Goal: Information Seeking & Learning: Learn about a topic

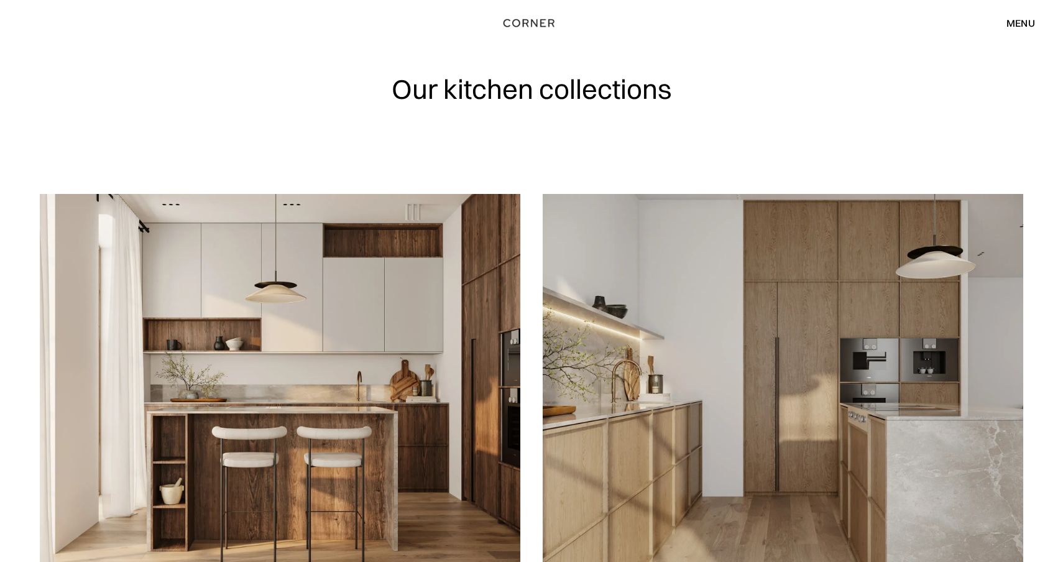
scroll to position [42, 0]
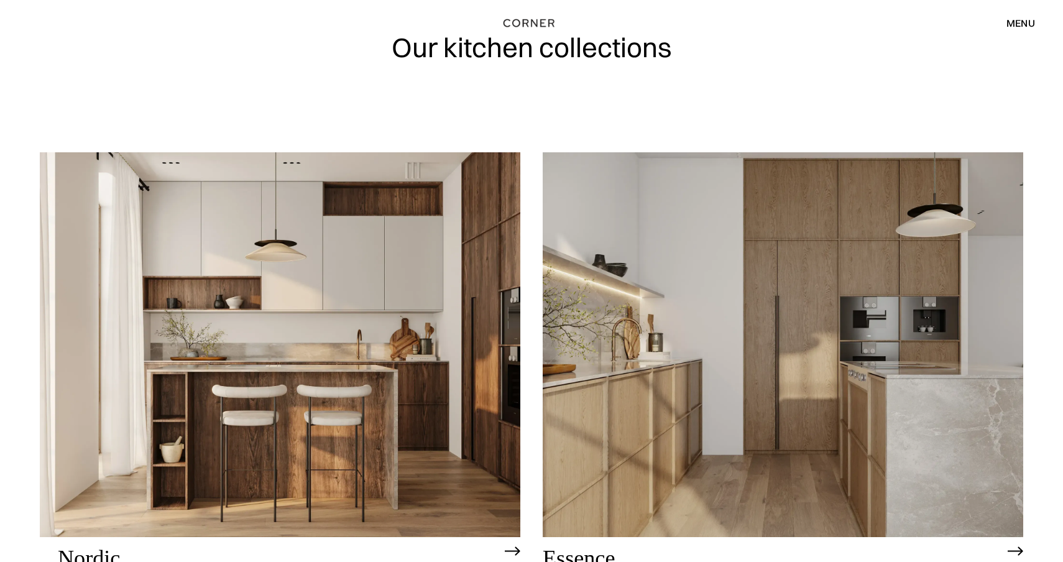
click at [461, 261] on img at bounding box center [280, 344] width 480 height 384
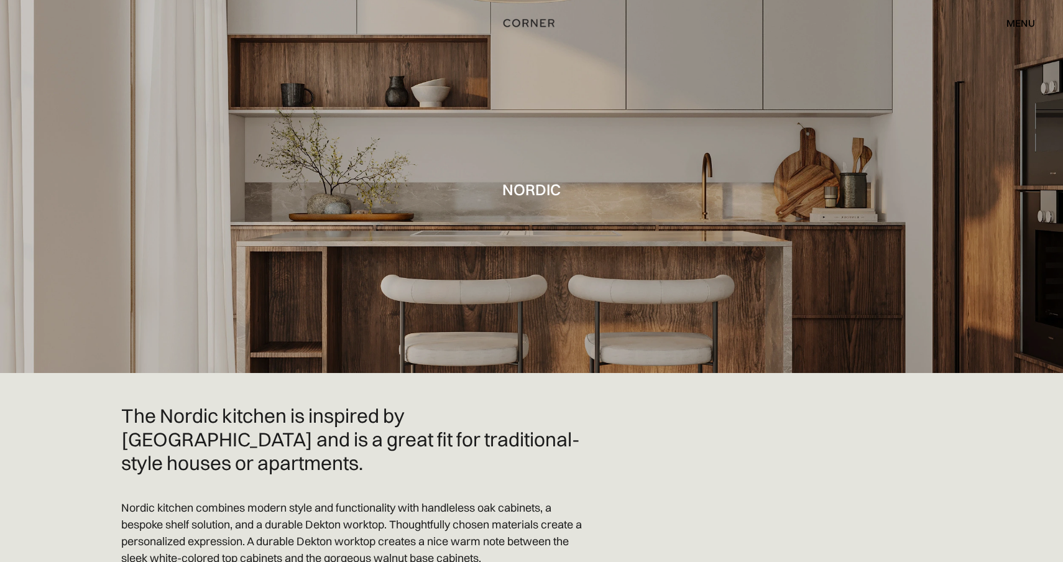
click at [461, 262] on div at bounding box center [531, 186] width 1063 height 373
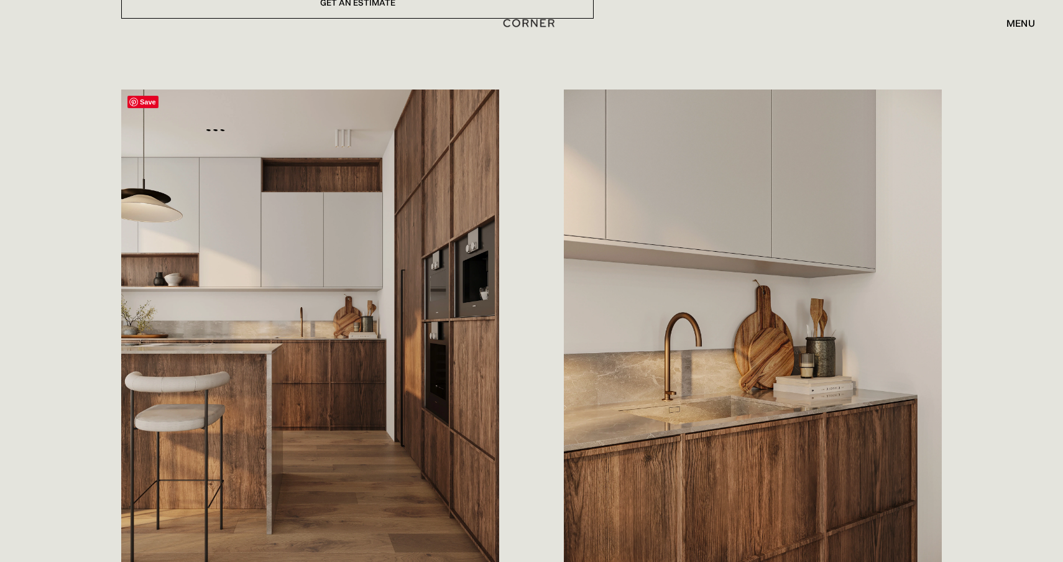
scroll to position [592, 0]
click at [1006, 24] on div "menu" at bounding box center [1020, 23] width 29 height 10
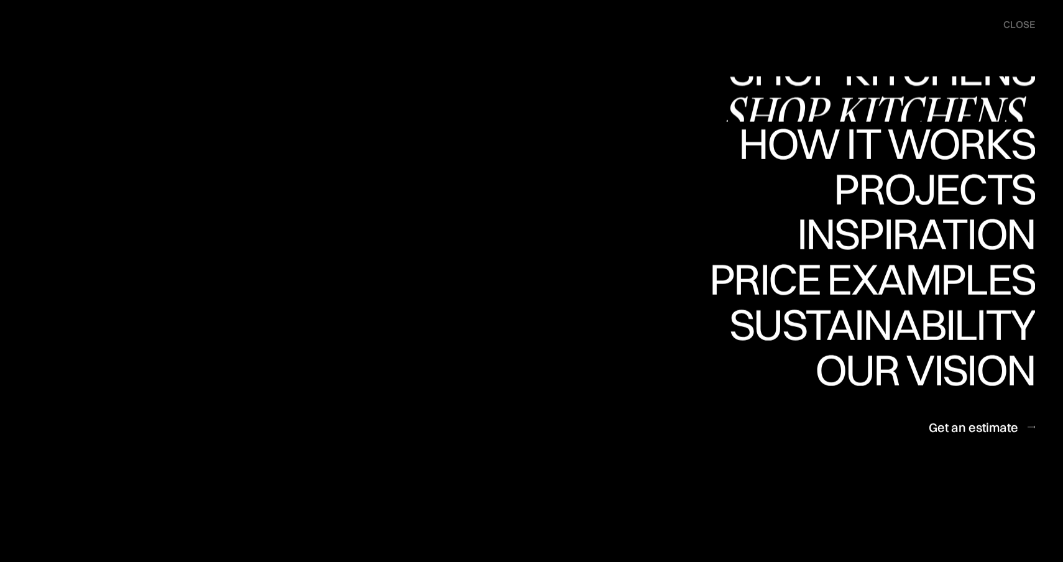
click at [806, 91] on div "Shop Kitchens" at bounding box center [878, 113] width 313 height 44
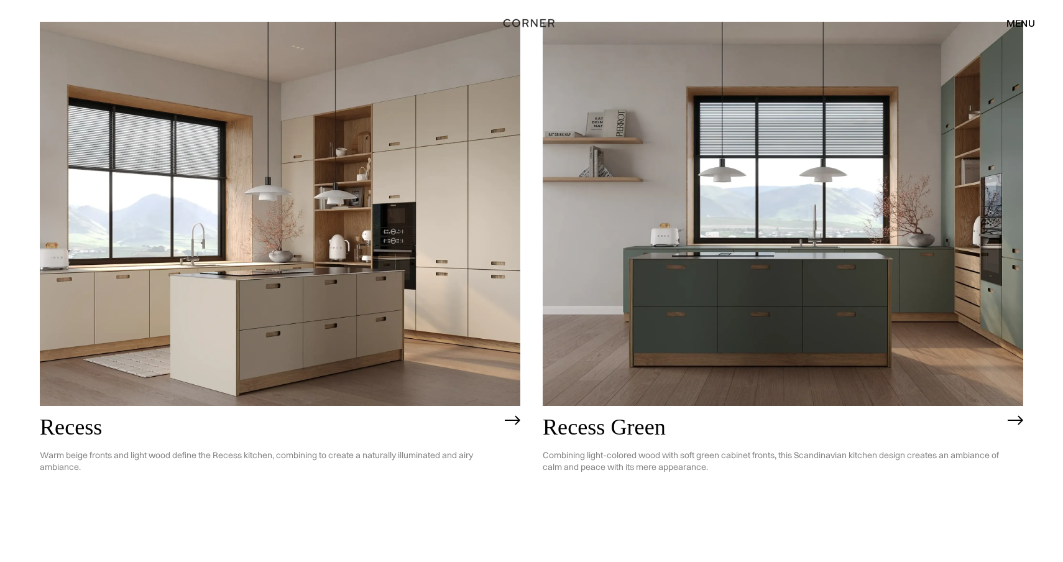
scroll to position [1844, 0]
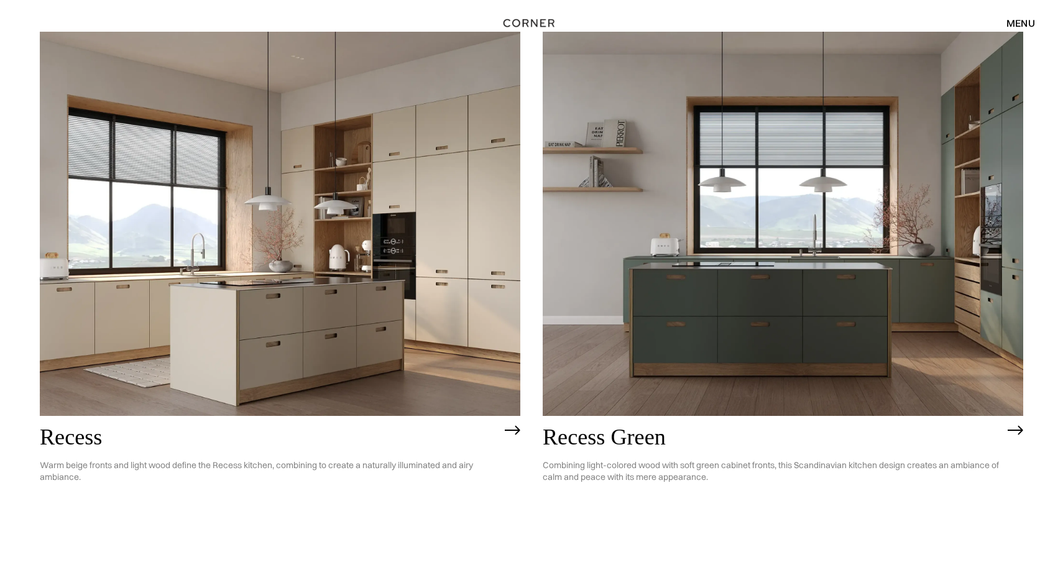
click at [665, 214] on img at bounding box center [783, 224] width 480 height 384
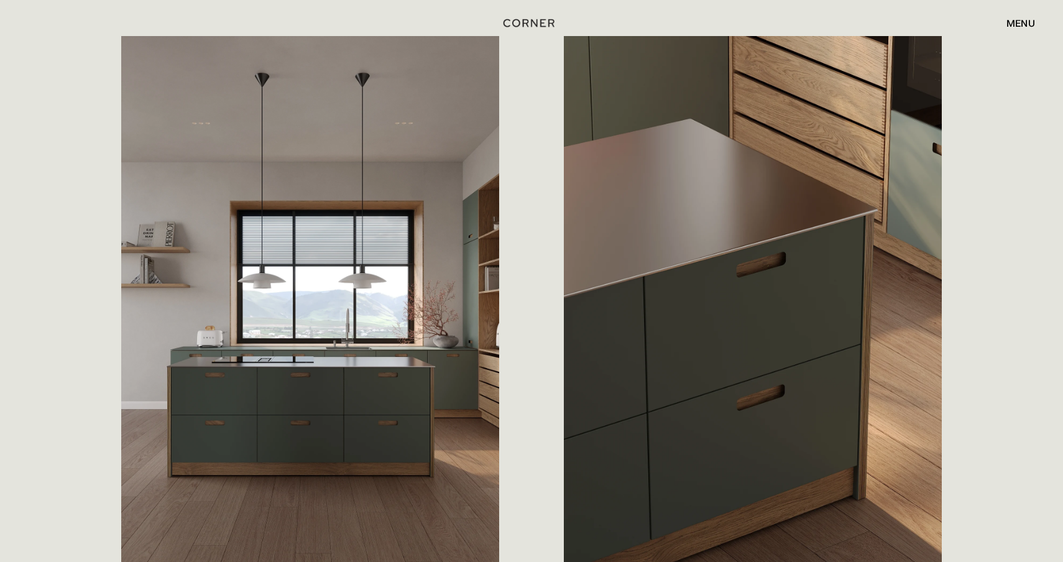
scroll to position [679, 0]
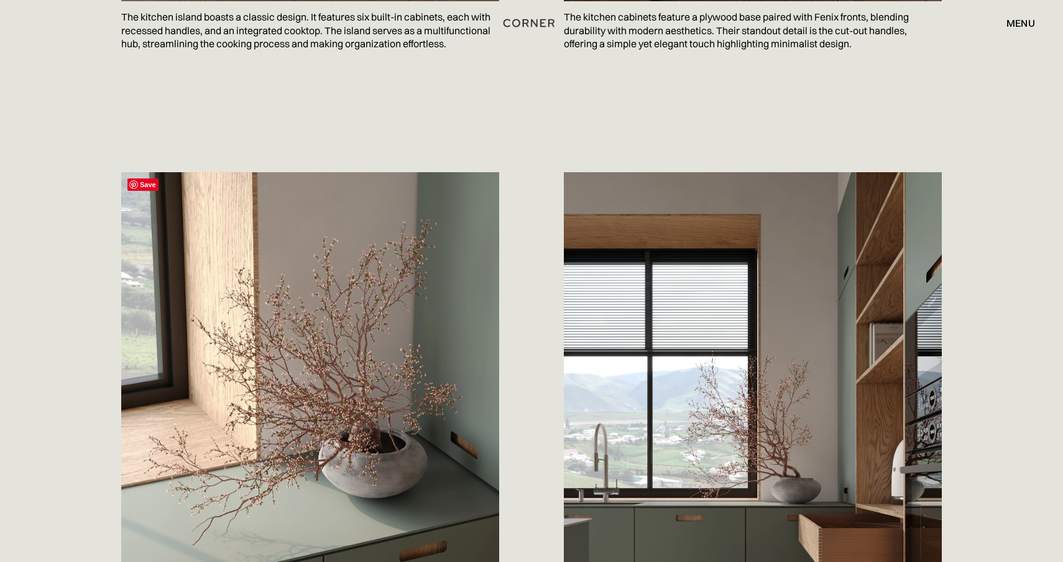
scroll to position [1303, 0]
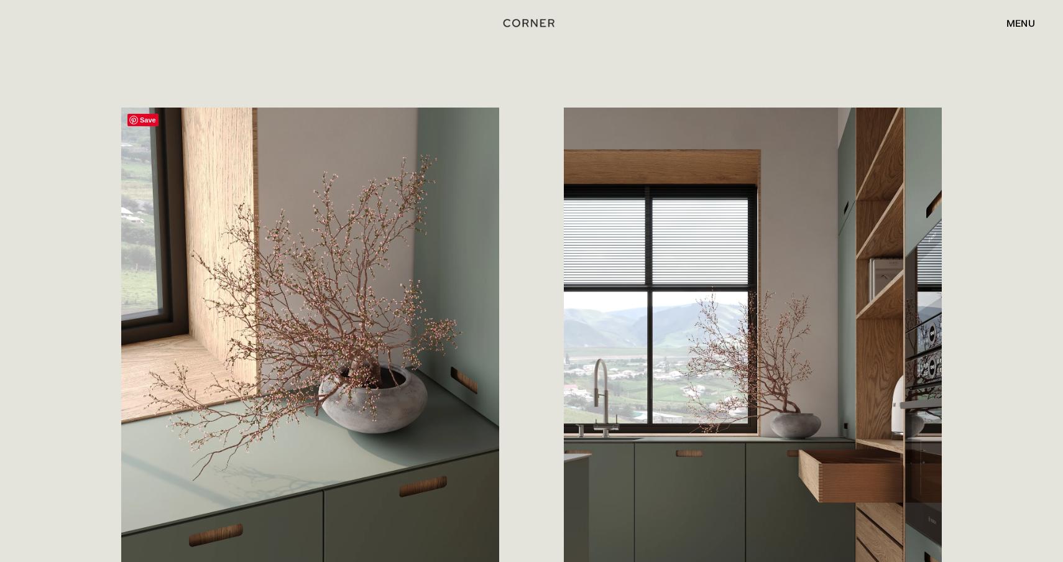
click at [328, 436] on img at bounding box center [310, 375] width 378 height 535
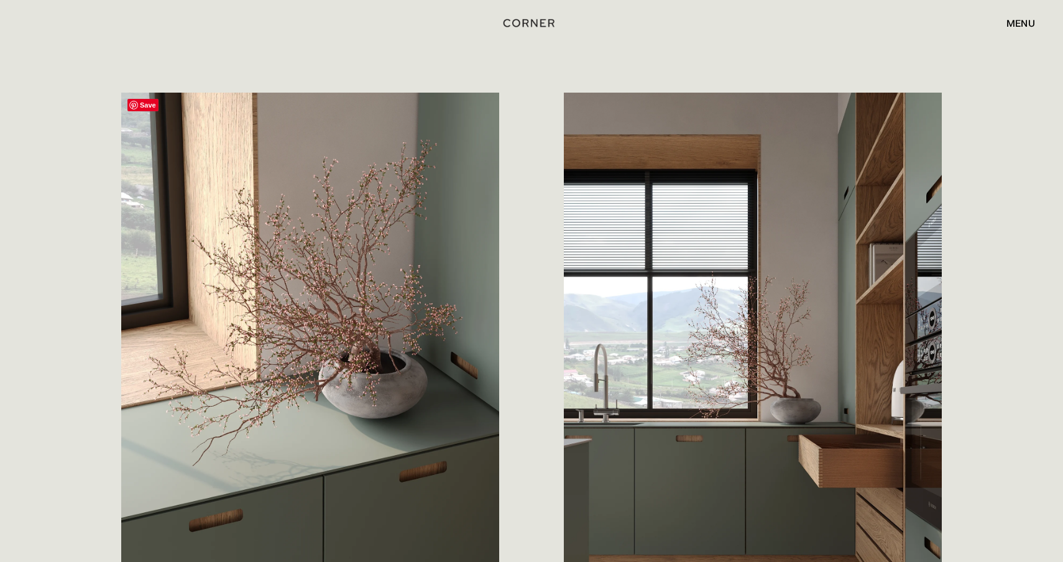
scroll to position [1318, 0]
